Goal: Information Seeking & Learning: Learn about a topic

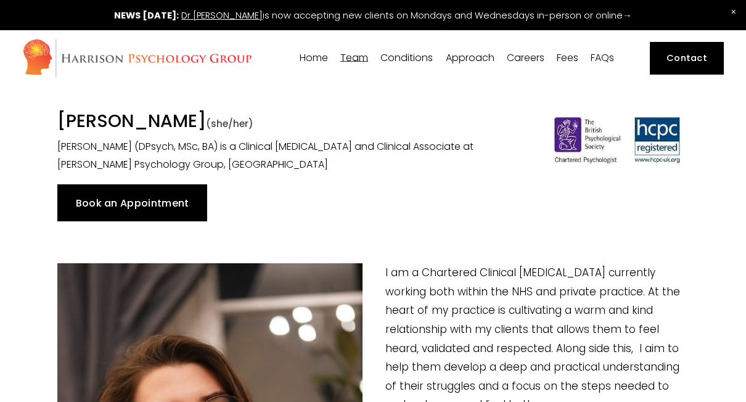
click at [532, 56] on link "Careers" at bounding box center [526, 58] width 38 height 12
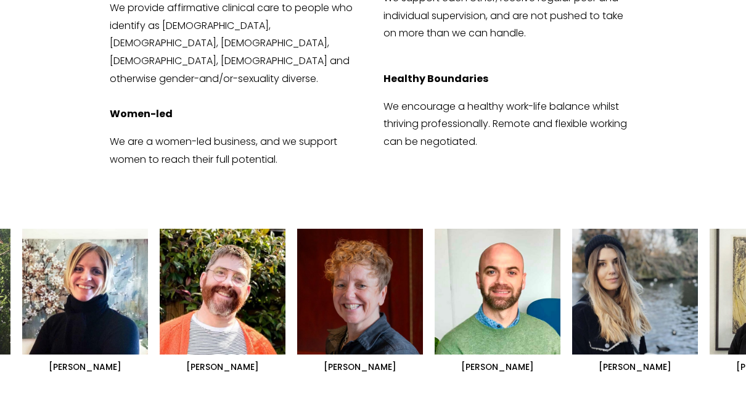
scroll to position [1038, 0]
